Goal: Transaction & Acquisition: Obtain resource

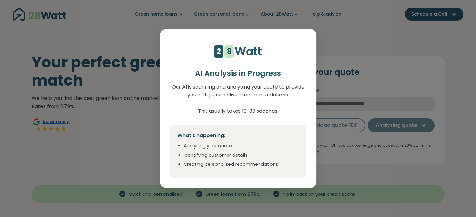
select select "***"
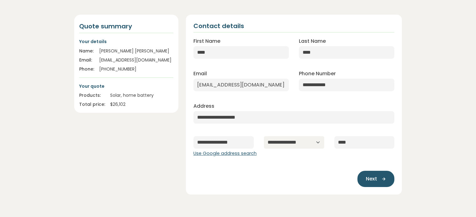
scroll to position [57, 0]
click at [382, 182] on button "Next" at bounding box center [375, 179] width 37 height 16
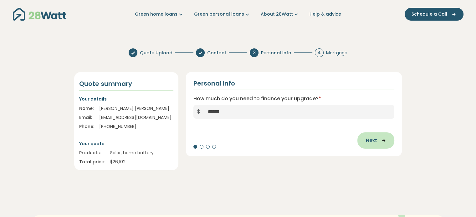
click at [377, 140] on icon "button" at bounding box center [381, 141] width 9 height 6
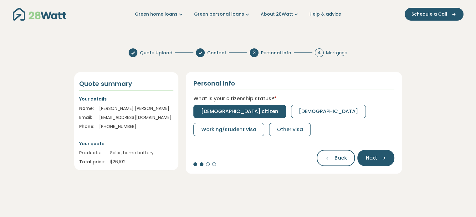
click at [237, 110] on span "[DEMOGRAPHIC_DATA] citizen" at bounding box center [239, 112] width 77 height 8
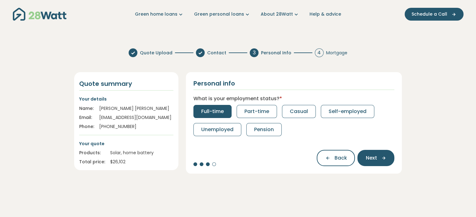
click at [210, 112] on span "Full-time" at bounding box center [212, 112] width 23 height 8
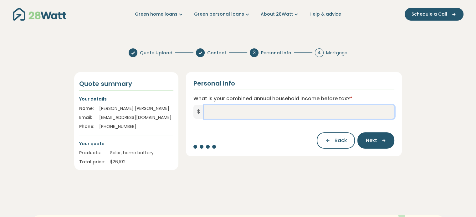
click at [254, 112] on input "What is your combined annual household income before tax? *" at bounding box center [299, 112] width 191 height 14
type input "*******"
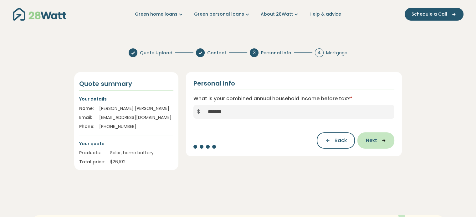
click at [378, 141] on icon "button" at bounding box center [381, 141] width 9 height 6
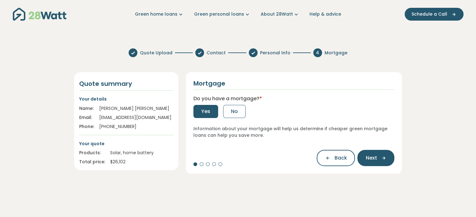
click at [210, 114] on button "Yes" at bounding box center [205, 111] width 25 height 13
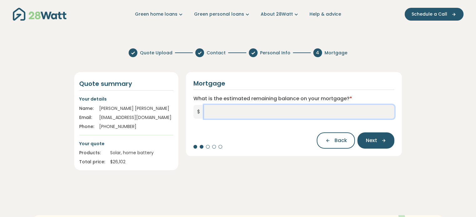
click at [231, 115] on input "What is the estimated remaining balance on your mortgage? *" at bounding box center [299, 112] width 191 height 14
type input "*********"
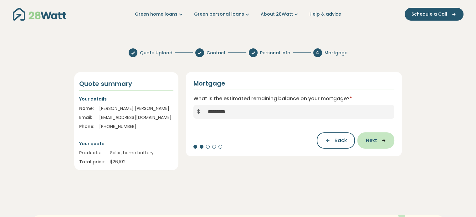
click at [367, 142] on span "Next" at bounding box center [371, 141] width 11 height 8
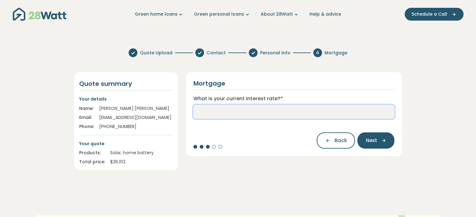
click at [253, 112] on input "What is your current interest rate? *" at bounding box center [293, 112] width 201 height 14
type input "***"
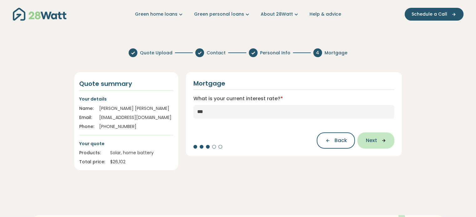
click at [372, 140] on span "Next" at bounding box center [371, 141] width 11 height 8
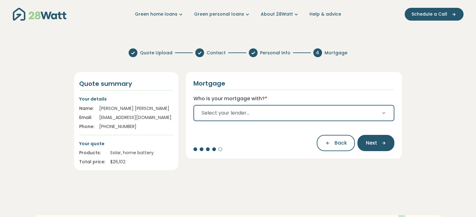
click at [272, 116] on button "Select your lender..." at bounding box center [293, 113] width 201 height 16
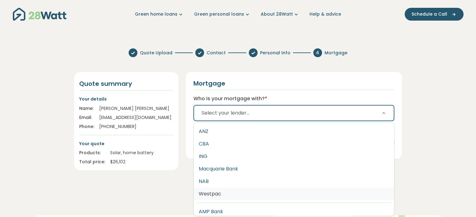
click at [236, 190] on button "Westpac" at bounding box center [294, 194] width 201 height 13
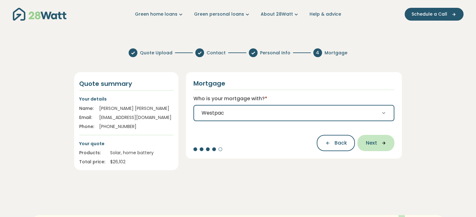
drag, startPoint x: 376, startPoint y: 148, endPoint x: 366, endPoint y: 149, distance: 10.1
click at [366, 149] on button "Next" at bounding box center [375, 143] width 37 height 16
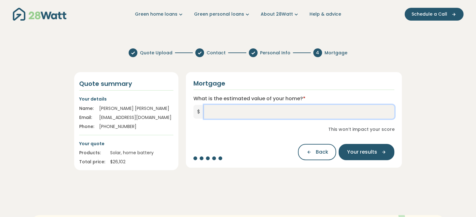
click at [239, 112] on input "What is the estimated value of your home? *" at bounding box center [299, 112] width 191 height 14
type input "*********"
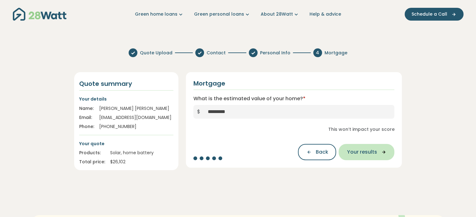
click at [373, 154] on span "Your results" at bounding box center [362, 153] width 30 height 8
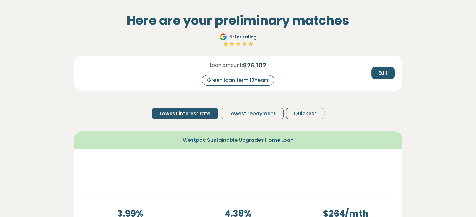
scroll to position [81, 0]
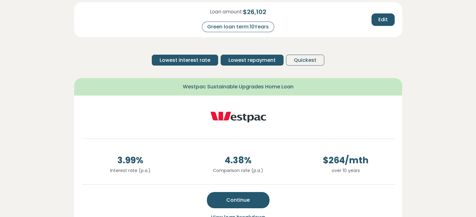
click at [262, 59] on span "Lowest repayment" at bounding box center [251, 61] width 47 height 8
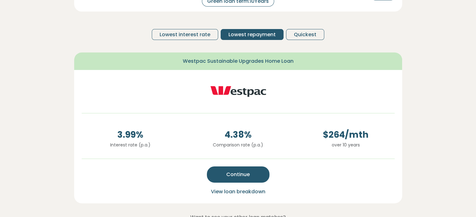
scroll to position [105, 0]
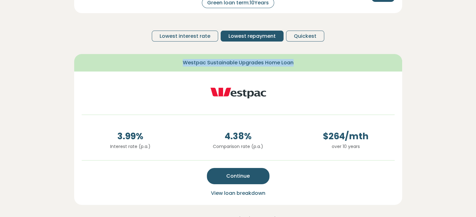
drag, startPoint x: 294, startPoint y: 64, endPoint x: 184, endPoint y: 64, distance: 110.8
click at [184, 64] on div "Westpac Sustainable Upgrades Home Loan" at bounding box center [238, 63] width 328 height 18
copy span "Westpac Sustainable Upgrades Home Loan"
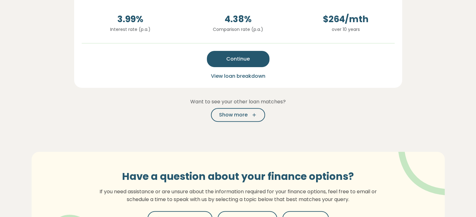
scroll to position [222, 0]
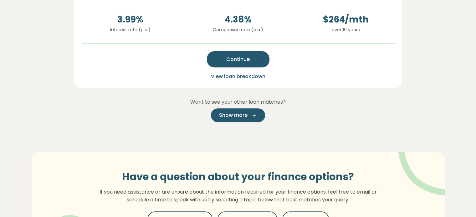
click at [235, 112] on span "Show more" at bounding box center [233, 116] width 28 height 8
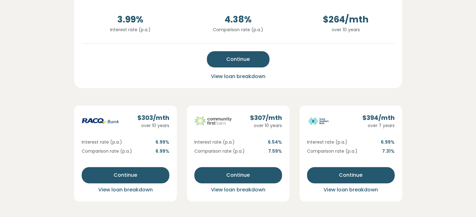
drag, startPoint x: 65, startPoint y: 99, endPoint x: 49, endPoint y: 91, distance: 17.6
click at [49, 91] on section "Here are your preliminary matches 5 star rating Loan amount: $ 26,102 Green loa…" at bounding box center [238, 78] width 476 height 545
click at [49, 105] on section "Here are your preliminary matches 5 star rating Loan amount: $ 26,102 Green loa…" at bounding box center [238, 78] width 476 height 545
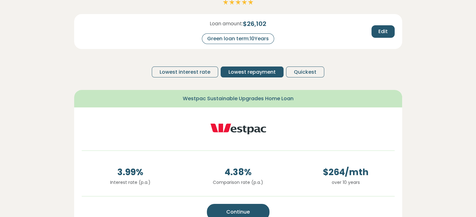
scroll to position [66, 0]
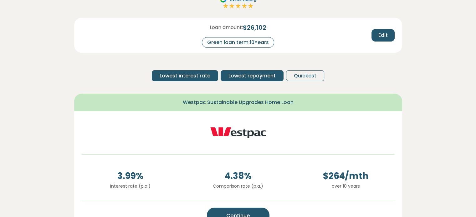
drag, startPoint x: 179, startPoint y: 72, endPoint x: 175, endPoint y: 75, distance: 4.3
click at [175, 75] on div "Here are your preliminary matches 5 star rating Loan amount: $ 26,102 Green loa…" at bounding box center [238, 166] width 328 height 383
click at [175, 75] on span "Lowest interest rate" at bounding box center [185, 76] width 51 height 8
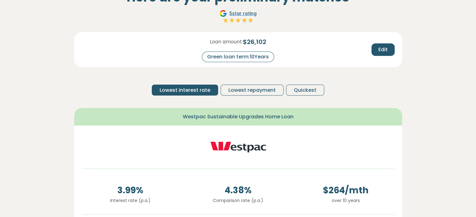
scroll to position [51, 0]
click at [93, 106] on div "Here are your preliminary matches 5 star rating Loan amount: $ 26,102 Green loa…" at bounding box center [238, 181] width 328 height 383
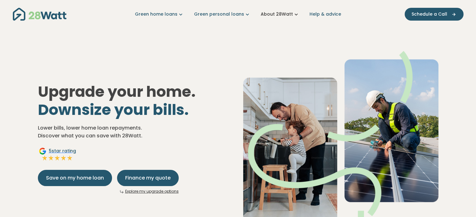
click at [273, 16] on link "About 28Watt" at bounding box center [280, 14] width 39 height 7
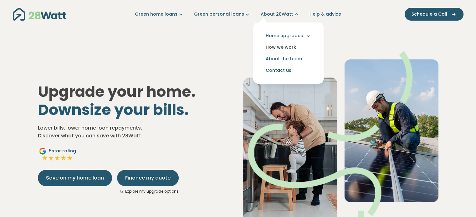
click at [282, 46] on link "How we work" at bounding box center [288, 48] width 60 height 12
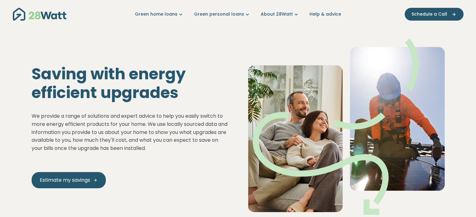
click at [188, 69] on h1 "Saving with energy efficient upgrades" at bounding box center [130, 84] width 197 height 38
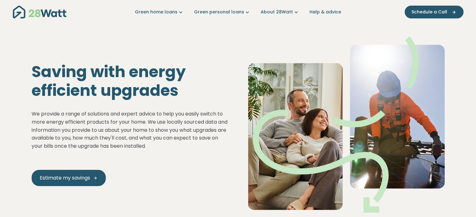
scroll to position [3, 0]
